Goal: Find specific page/section: Find specific page/section

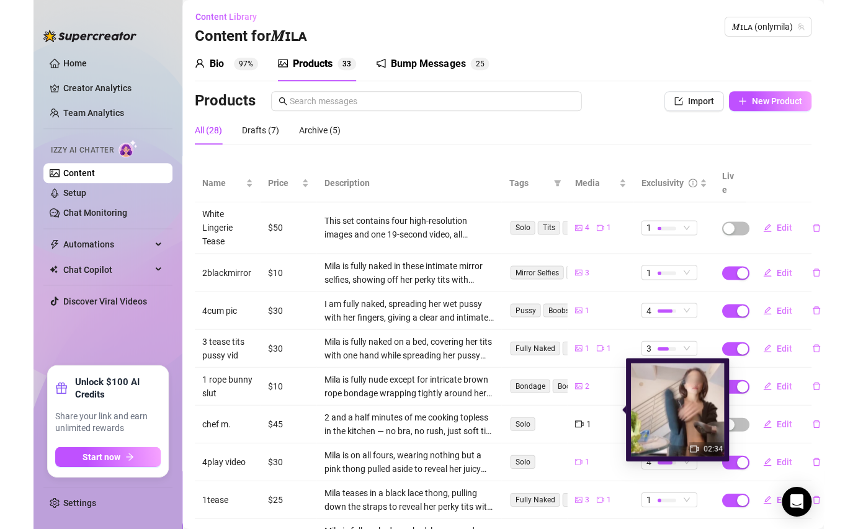
scroll to position [2, 0]
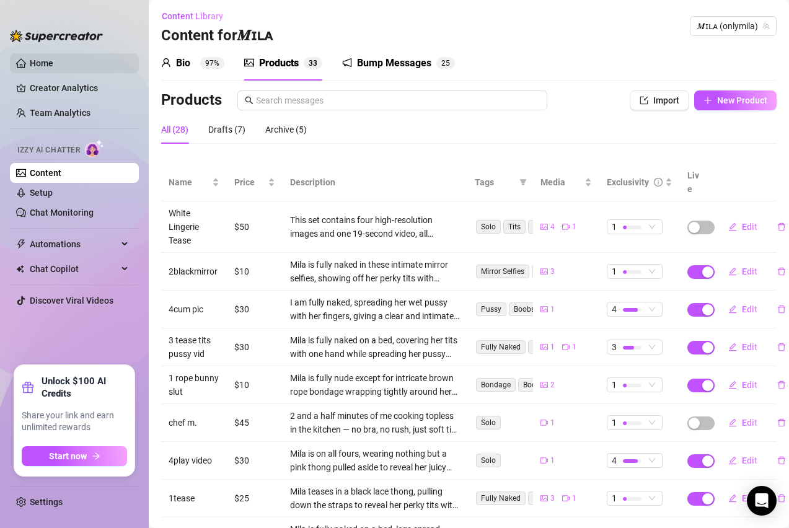
click at [30, 63] on link "Home" at bounding box center [42, 63] width 24 height 10
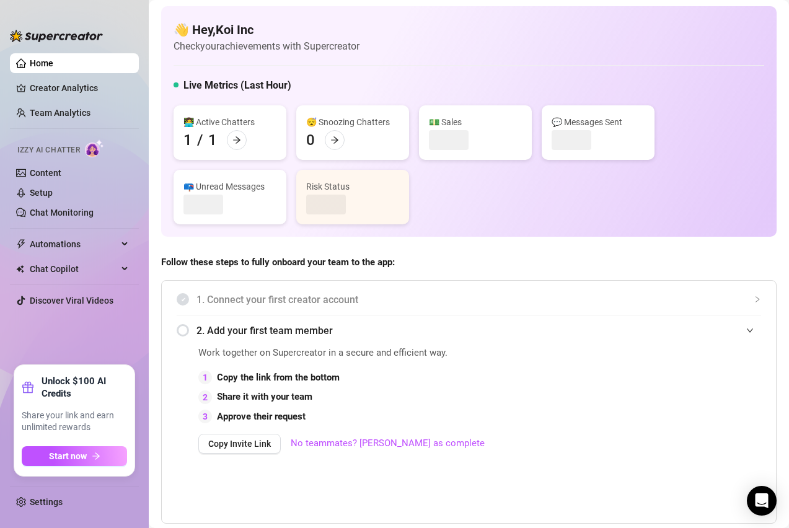
click at [30, 63] on link "Home" at bounding box center [42, 63] width 24 height 10
